Goal: Information Seeking & Learning: Learn about a topic

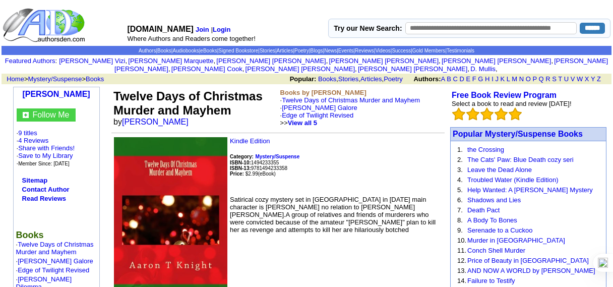
scroll to position [57, 0]
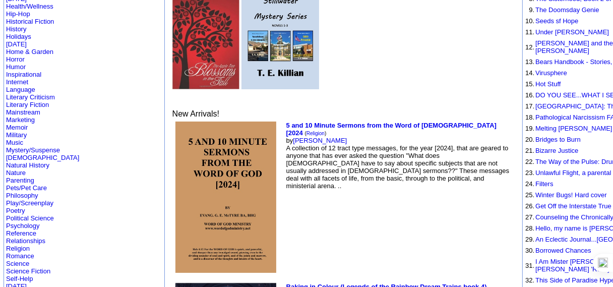
scroll to position [229, 0]
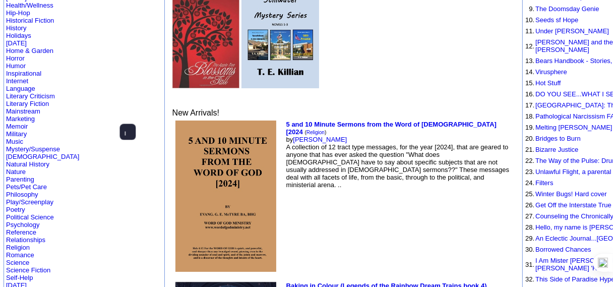
click at [183, 153] on img at bounding box center [225, 196] width 101 height 151
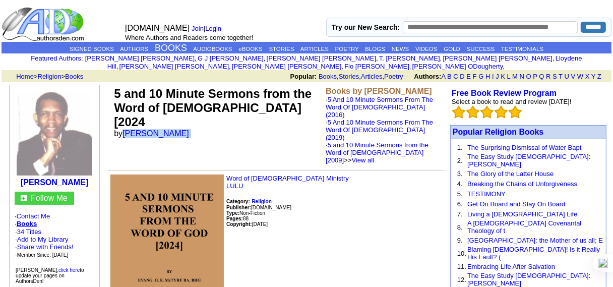
click at [127, 121] on td "5 and 10 Minute Sermons from the Word of God [2024 by George E. McTyre" at bounding box center [218, 125] width 212 height 81
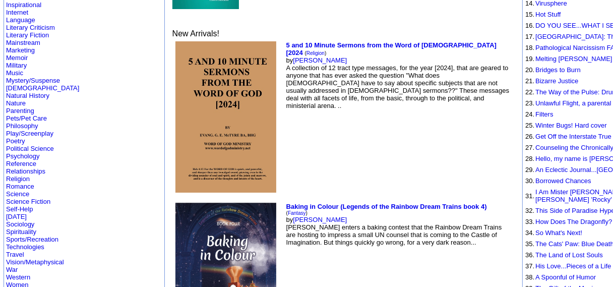
click at [192, 203] on img at bounding box center [225, 281] width 101 height 157
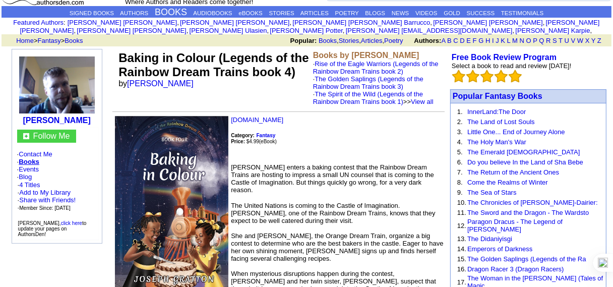
scroll to position [31, 0]
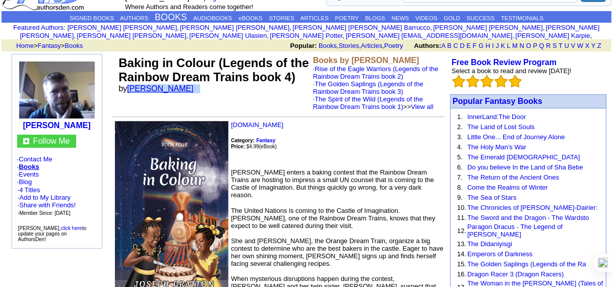
drag, startPoint x: 199, startPoint y: 89, endPoint x: 132, endPoint y: 84, distance: 67.7
click at [132, 84] on font "by [PERSON_NAME]" at bounding box center [160, 88] width 82 height 9
copy font "[PERSON_NAME]"
